Goal: Information Seeking & Learning: Learn about a topic

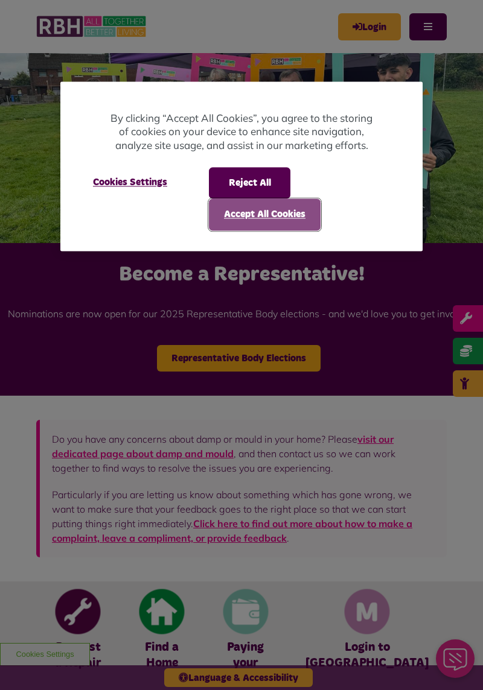
click at [281, 209] on button "Accept All Cookies" at bounding box center [265, 214] width 112 height 31
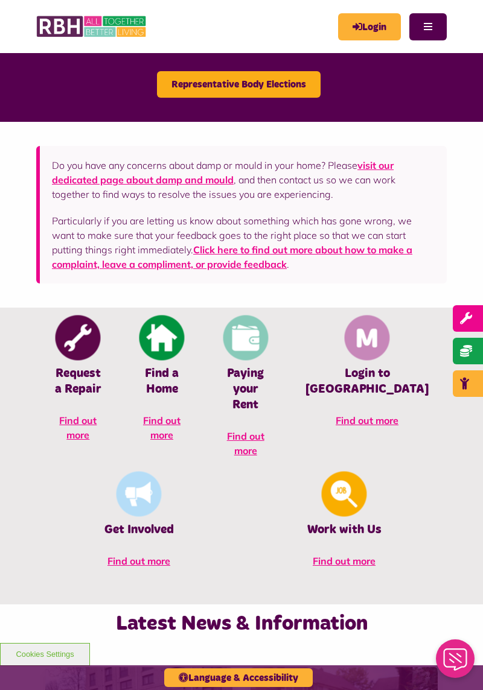
scroll to position [276, 0]
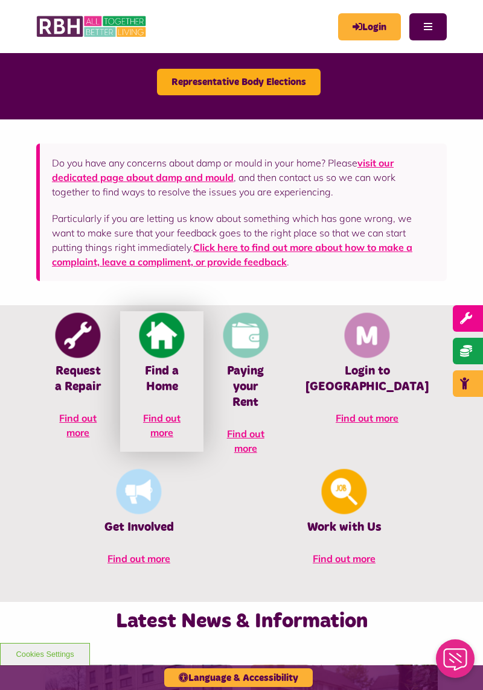
click at [151, 430] on span "Find out more" at bounding box center [161, 425] width 37 height 27
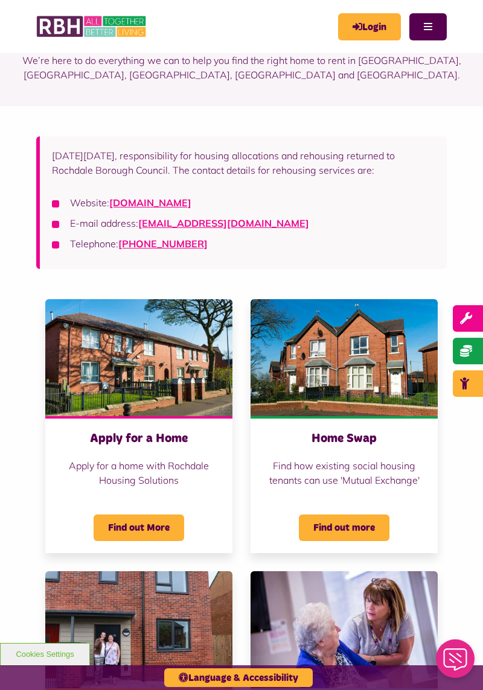
scroll to position [87, 0]
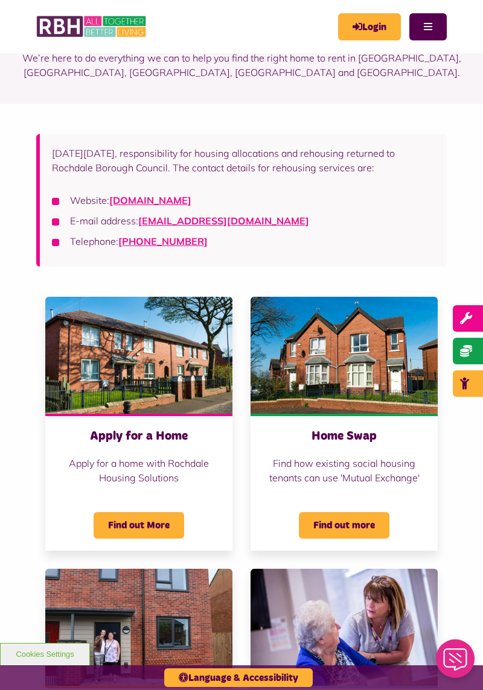
click at [435, 546] on div "Home Swap Find how existing social housing tenants can use 'Mutual Exchange' Fi…" at bounding box center [343, 482] width 187 height 137
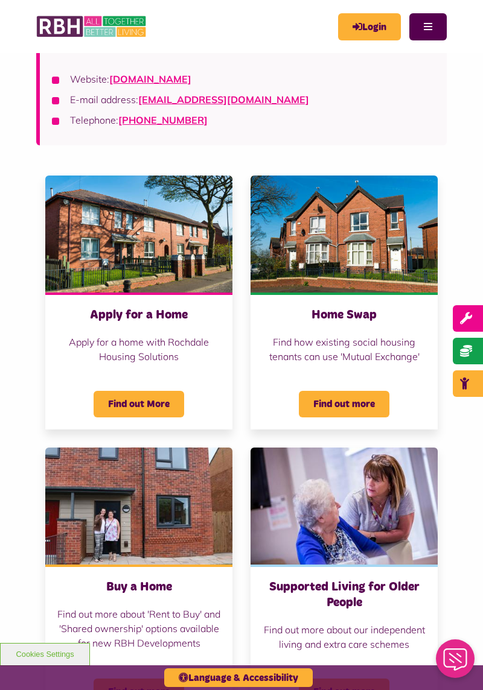
scroll to position [208, 0]
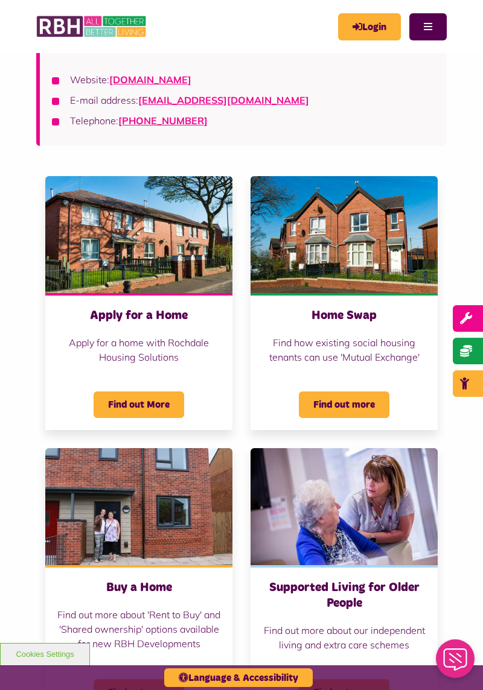
click at [155, 408] on span "Find out More" at bounding box center [139, 405] width 91 height 27
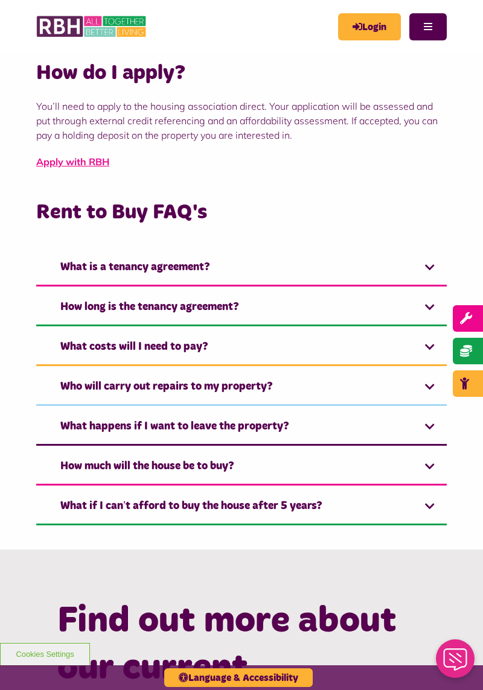
scroll to position [534, 0]
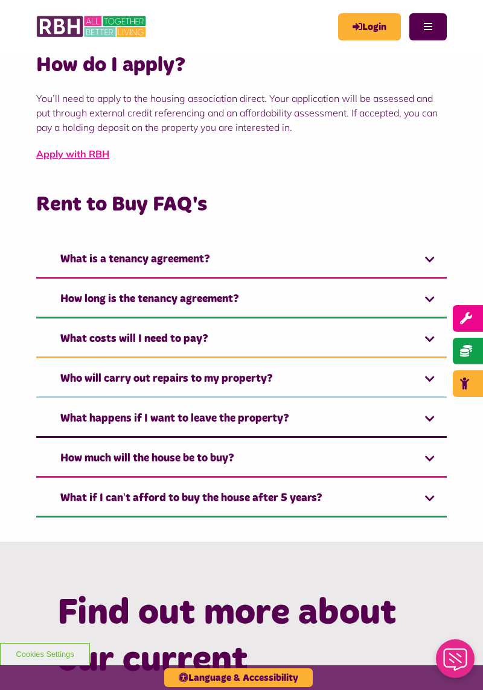
click at [381, 330] on link "What costs will I need to pay?" at bounding box center [241, 340] width 410 height 37
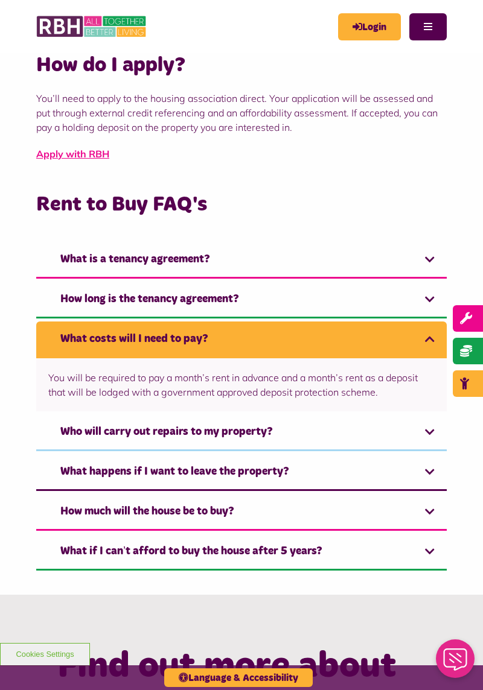
click at [398, 322] on link "What costs will I need to pay?" at bounding box center [241, 340] width 410 height 37
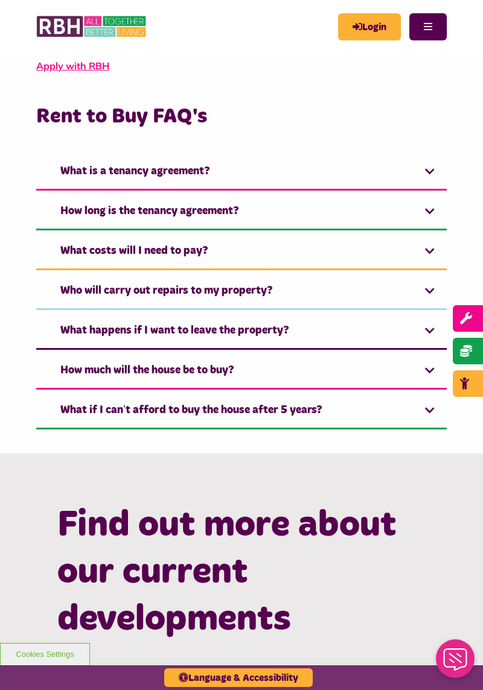
scroll to position [622, 0]
click at [385, 273] on link "Who will carry out repairs to my property?" at bounding box center [241, 291] width 410 height 37
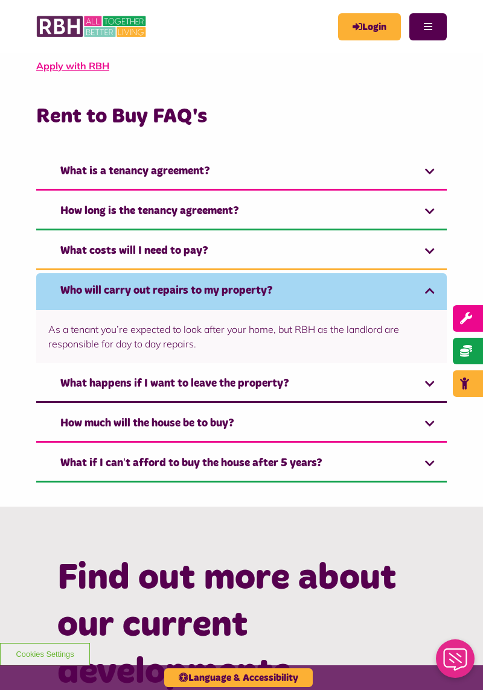
click at [400, 282] on link "Who will carry out repairs to my property?" at bounding box center [241, 291] width 410 height 37
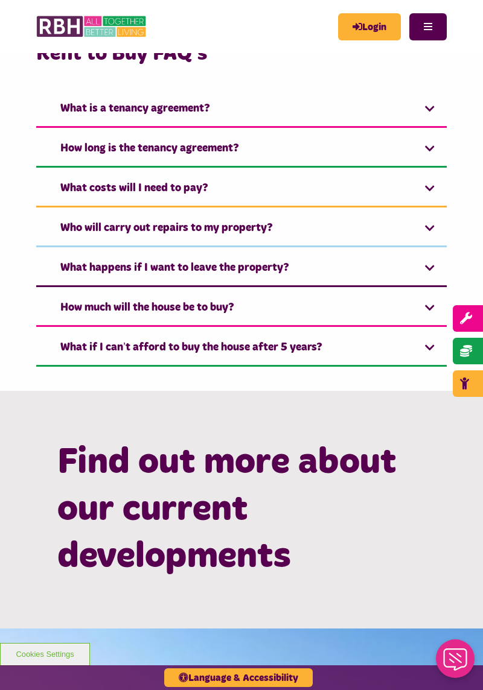
scroll to position [686, 0]
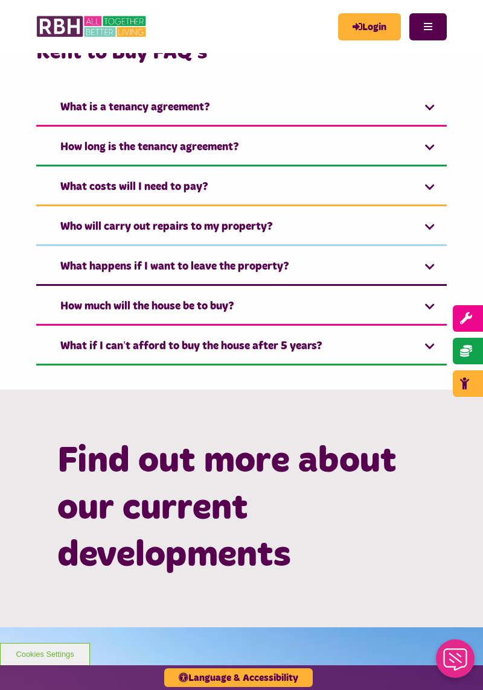
click at [386, 292] on link "How much will the house be to buy?" at bounding box center [241, 307] width 410 height 37
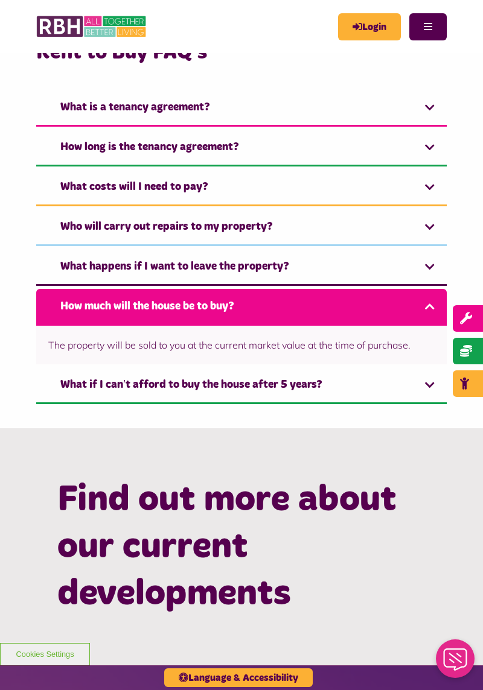
click at [406, 289] on link "How much will the house be to buy?" at bounding box center [241, 307] width 410 height 37
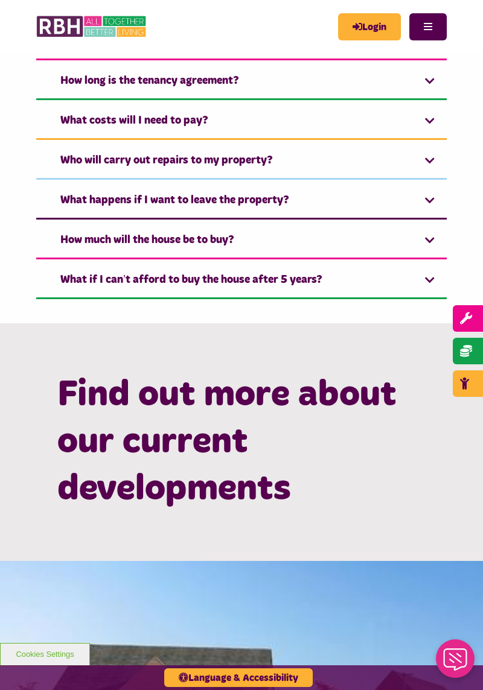
scroll to position [753, 0]
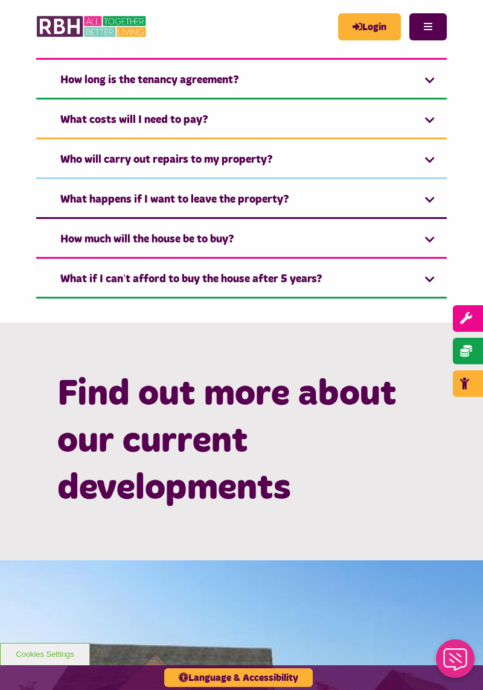
click at [375, 266] on link "What if I can’t afford to buy the house after 5 years?" at bounding box center [241, 280] width 410 height 37
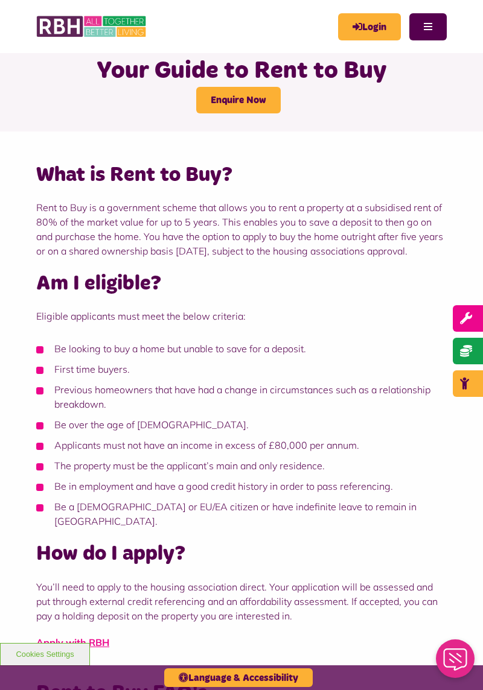
scroll to position [0, 0]
